Goal: Transaction & Acquisition: Purchase product/service

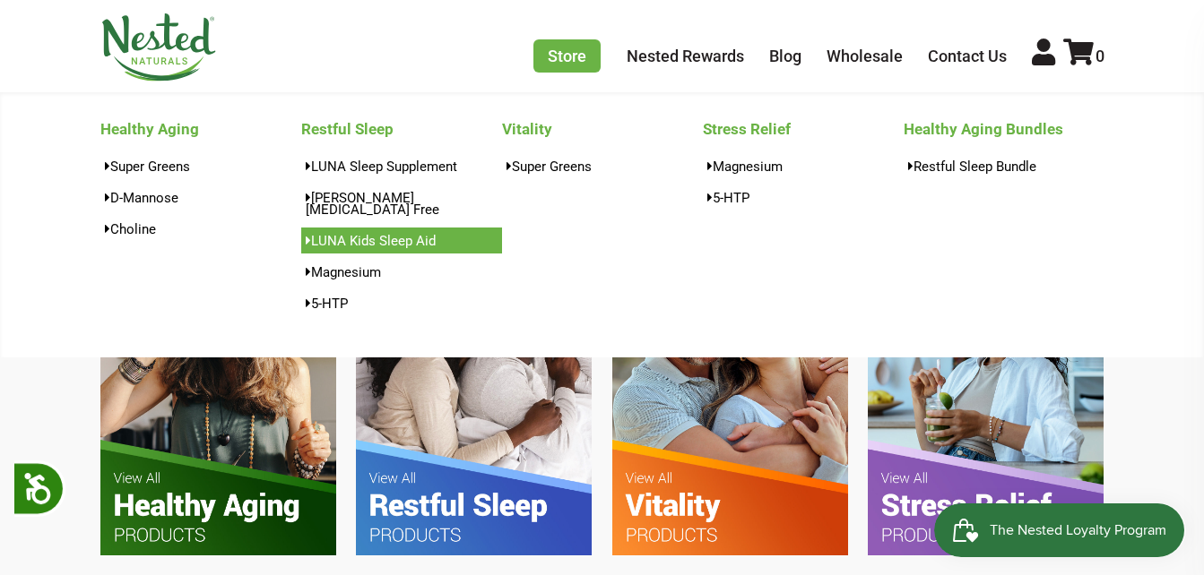
click at [391, 228] on link "LUNA Kids Sleep Aid" at bounding box center [401, 241] width 201 height 26
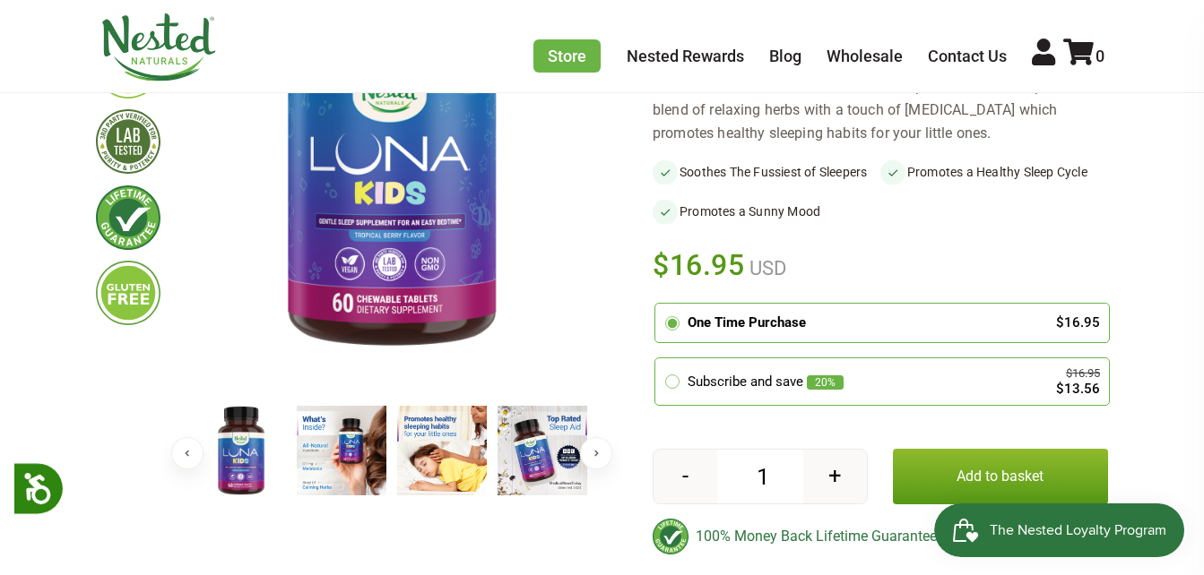
click at [984, 454] on button "Add to basket" at bounding box center [1000, 477] width 215 height 56
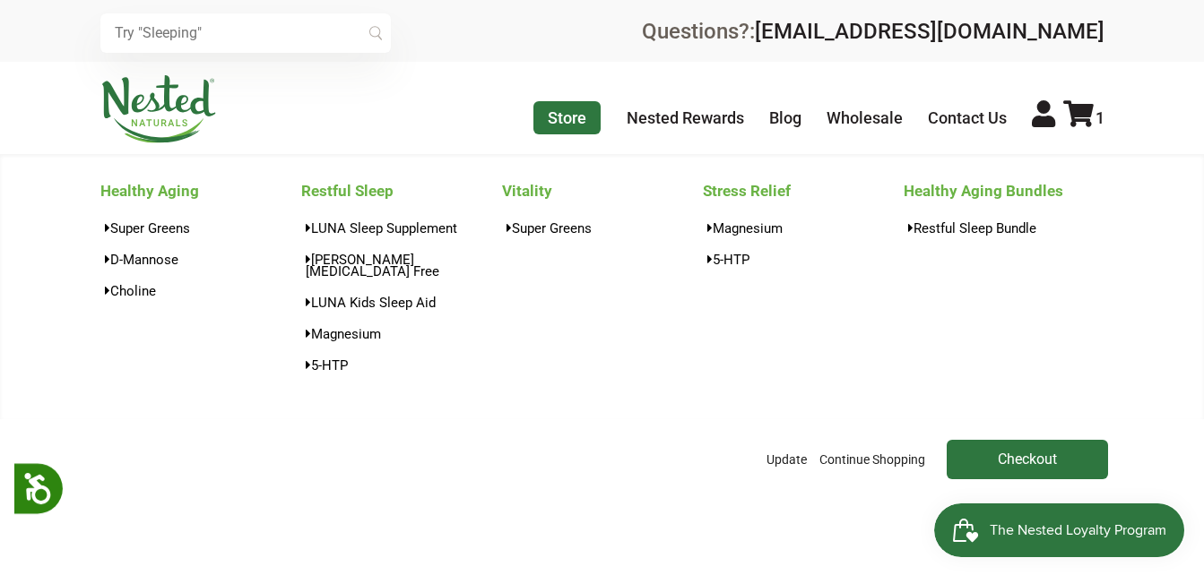
click at [580, 117] on link "Store" at bounding box center [566, 117] width 67 height 33
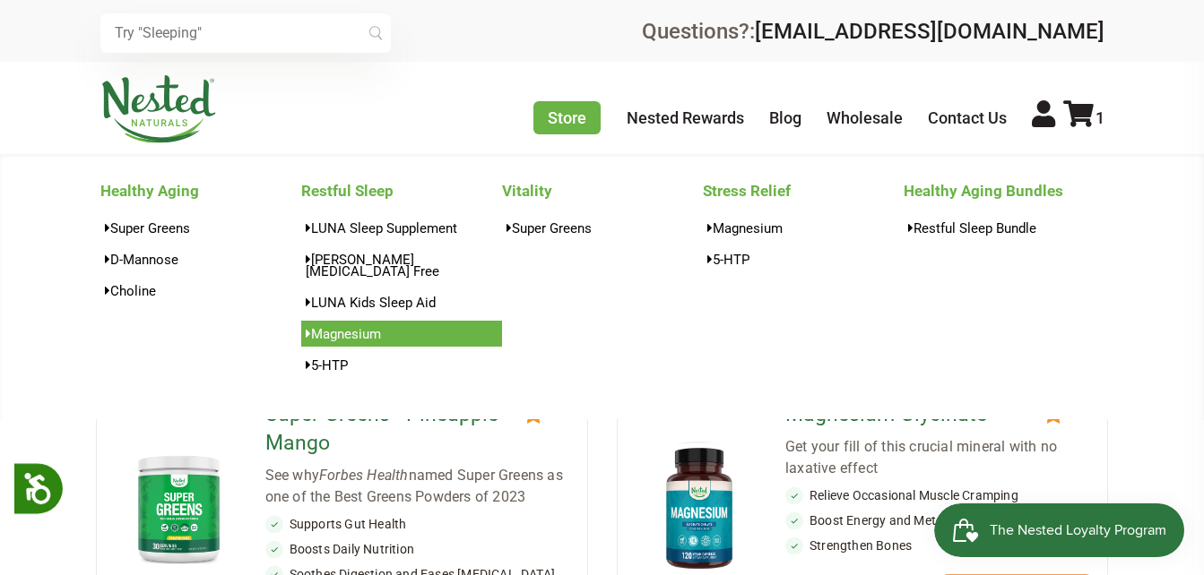
click at [387, 321] on link "Magnesium" at bounding box center [401, 334] width 201 height 26
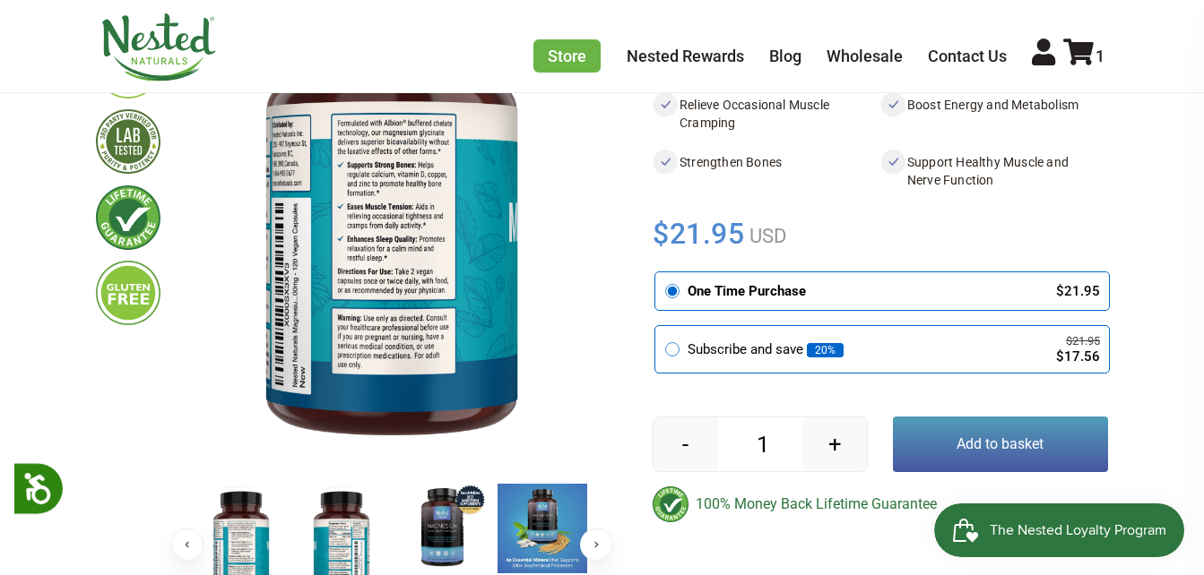
click at [842, 445] on button "+" at bounding box center [835, 445] width 64 height 54
type input "2"
click at [1013, 422] on button "Add to basket" at bounding box center [1000, 445] width 215 height 56
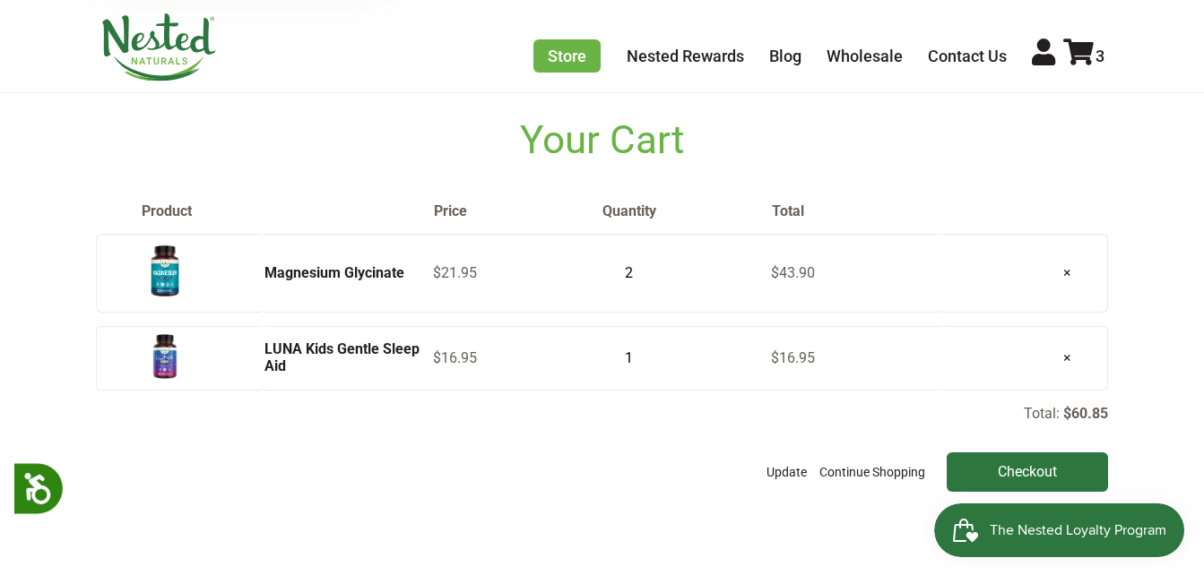
scroll to position [179, 0]
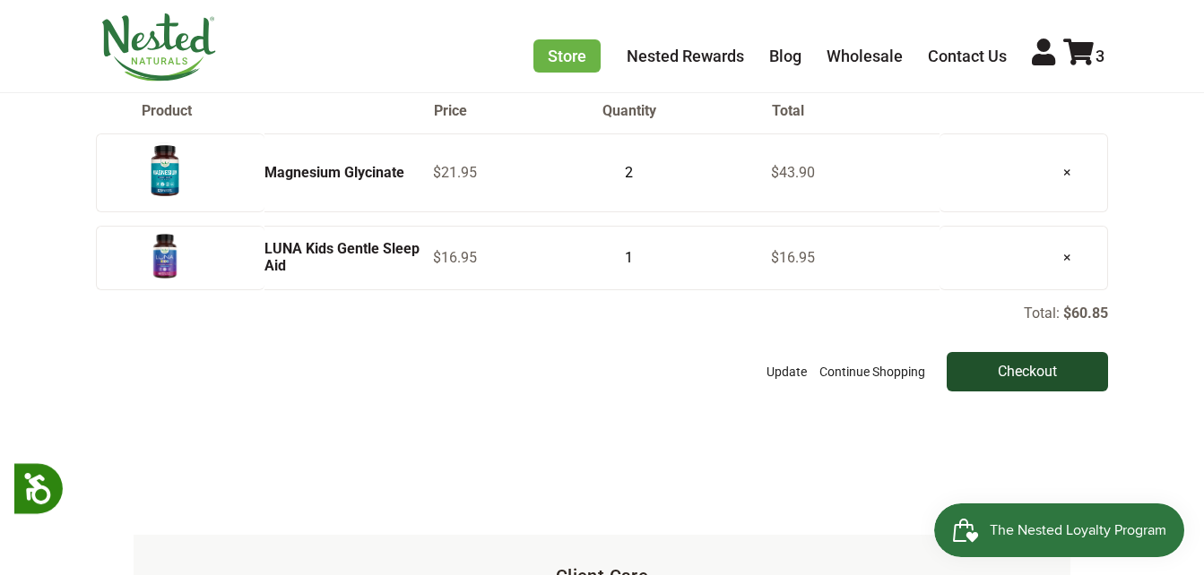
click at [1032, 374] on input "Checkout" at bounding box center [1027, 371] width 161 height 39
click at [1065, 170] on link "×" at bounding box center [1067, 173] width 37 height 46
